Goal: Task Accomplishment & Management: Complete application form

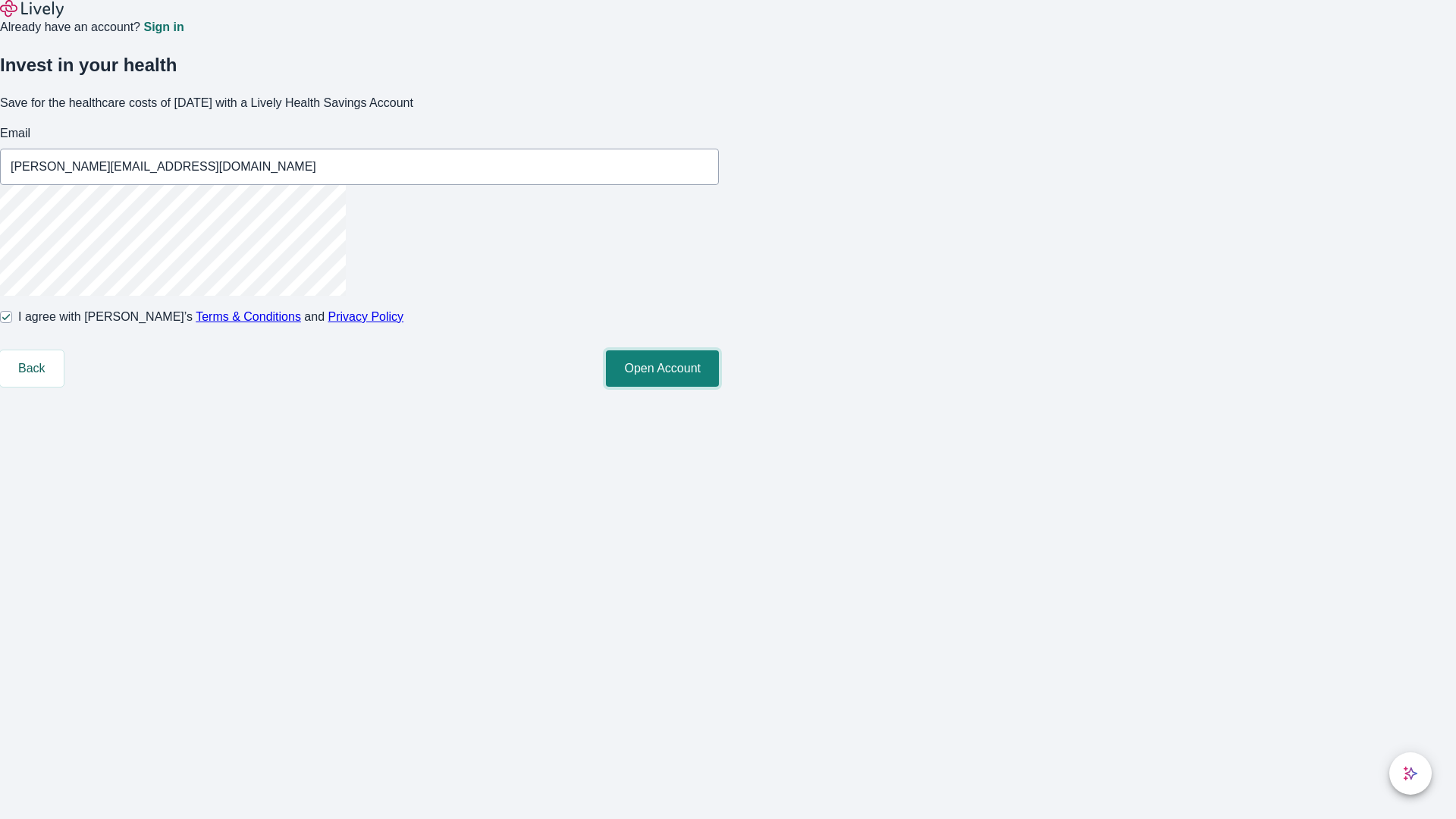
click at [719, 387] on button "Open Account" at bounding box center [662, 368] width 113 height 36
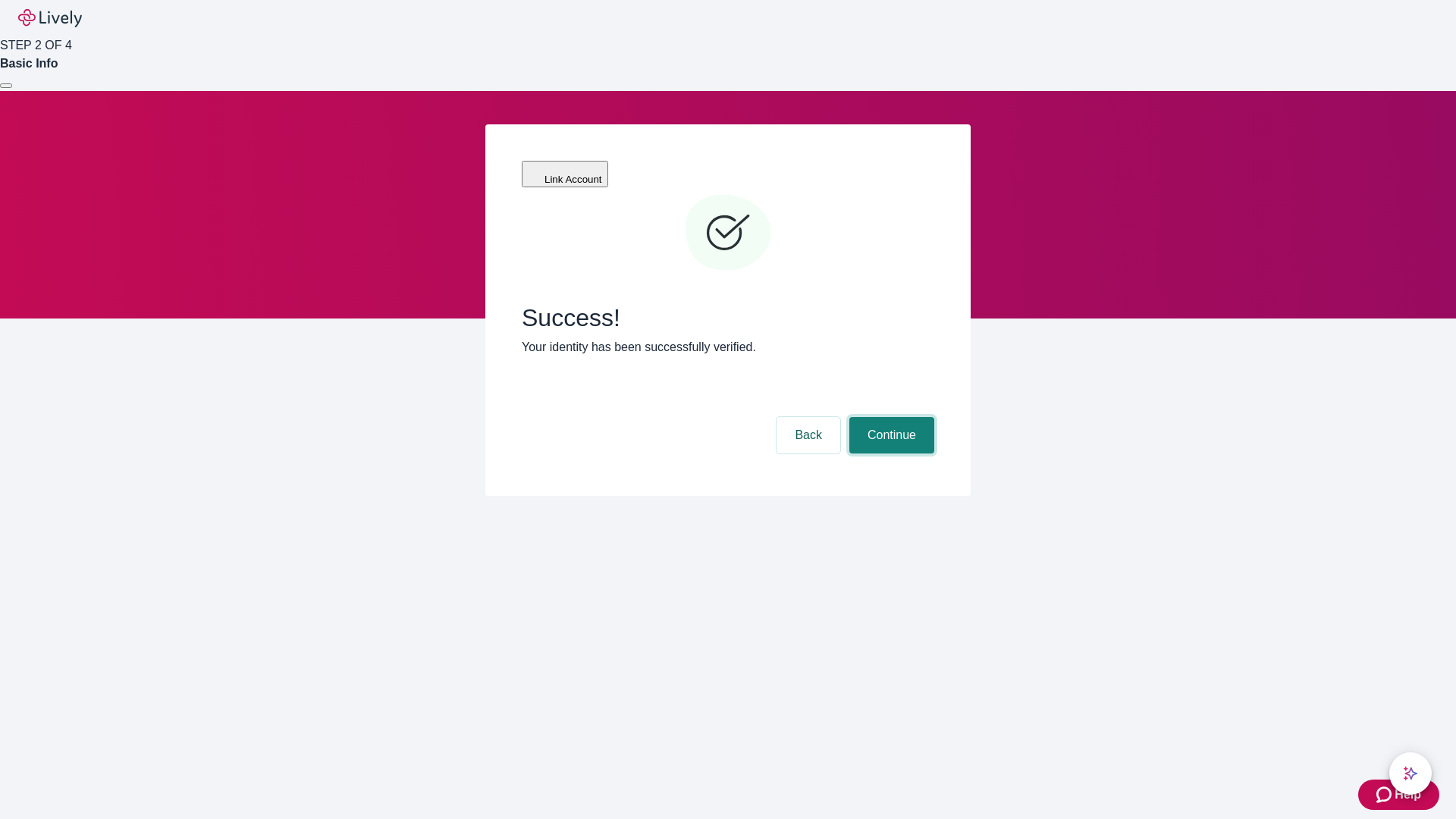
click at [890, 417] on button "Continue" at bounding box center [892, 435] width 85 height 36
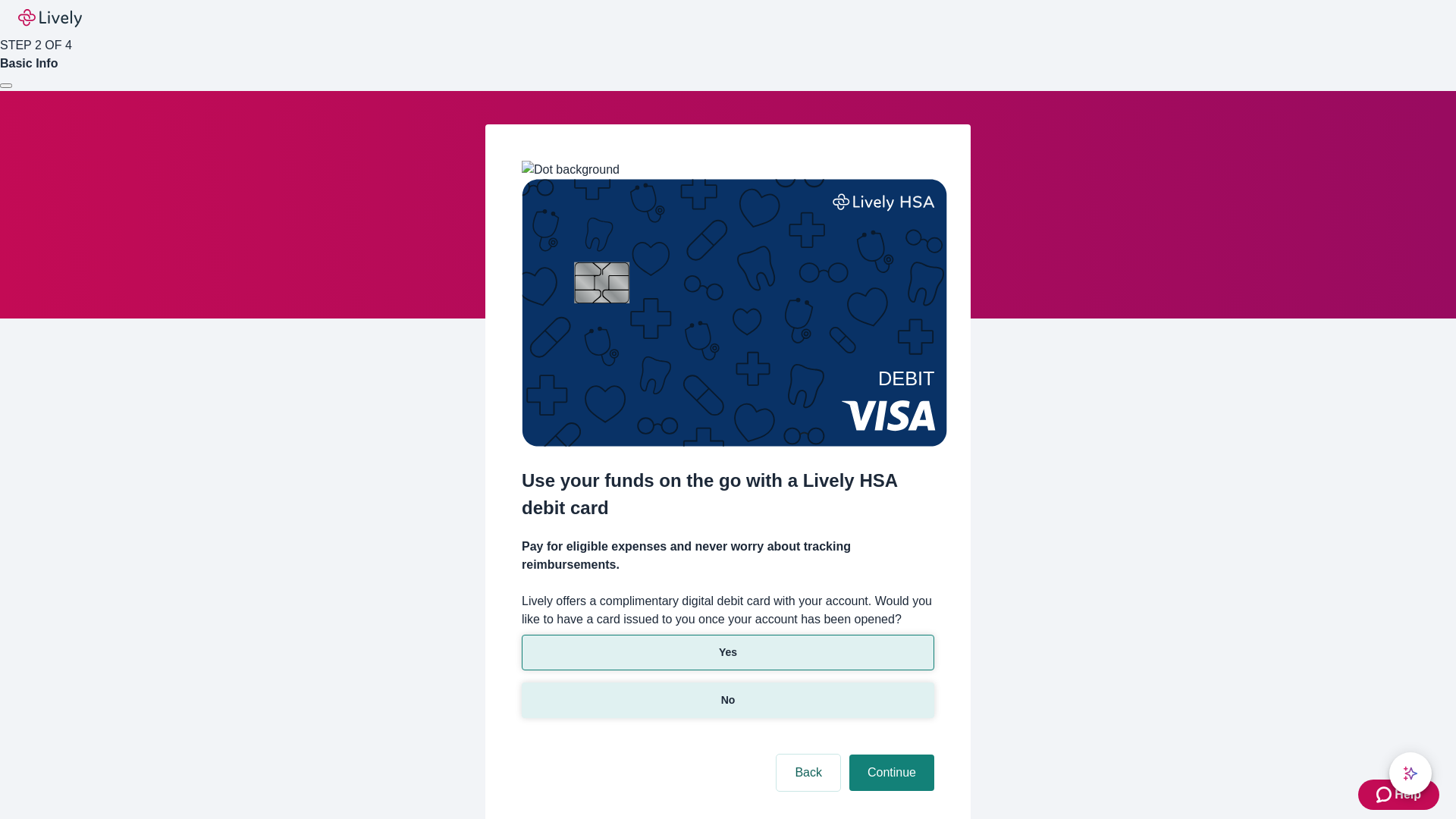
click at [727, 693] on p "No" at bounding box center [727, 700] width 14 height 16
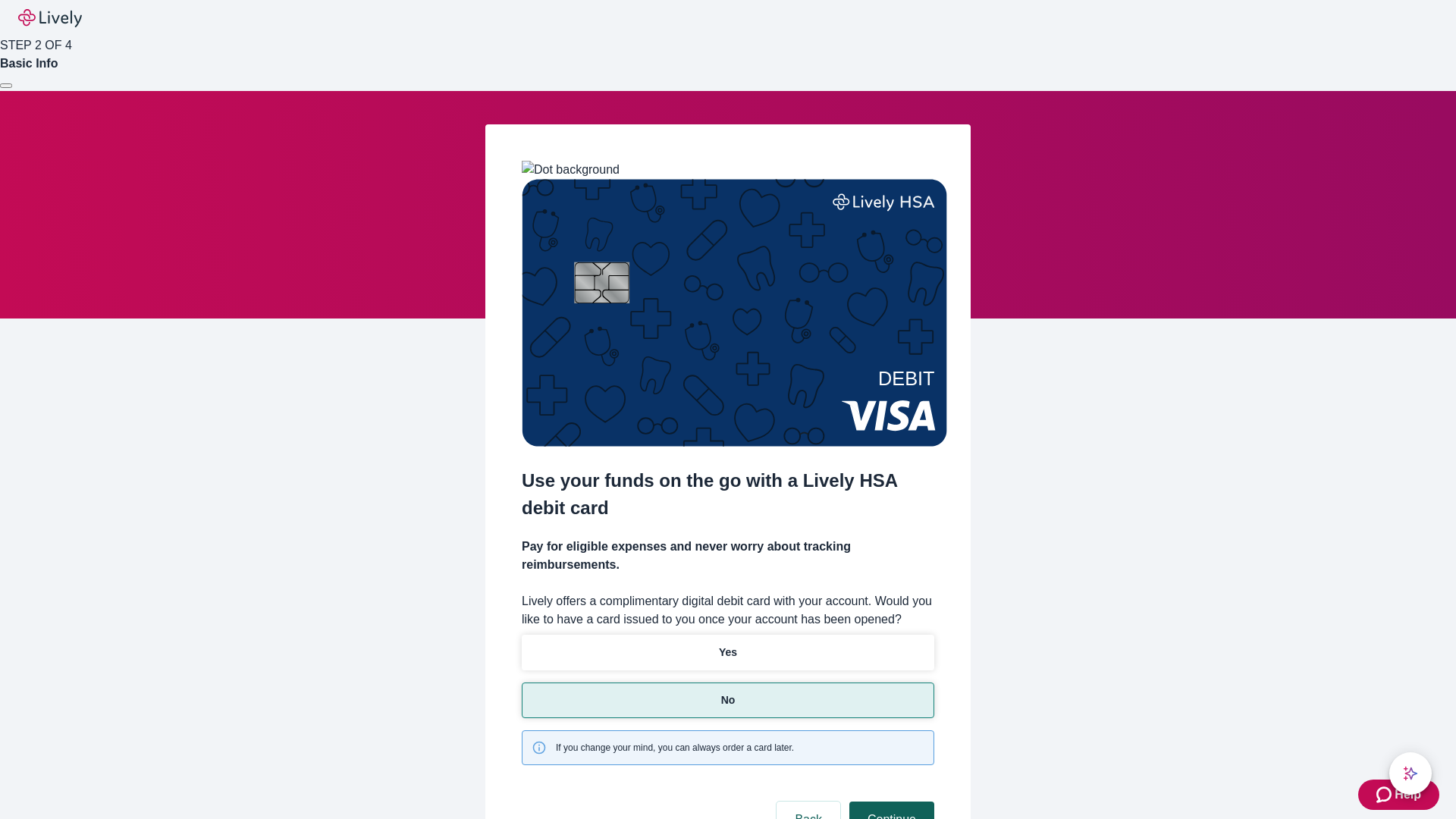
click at [890, 801] on button "Continue" at bounding box center [892, 819] width 85 height 36
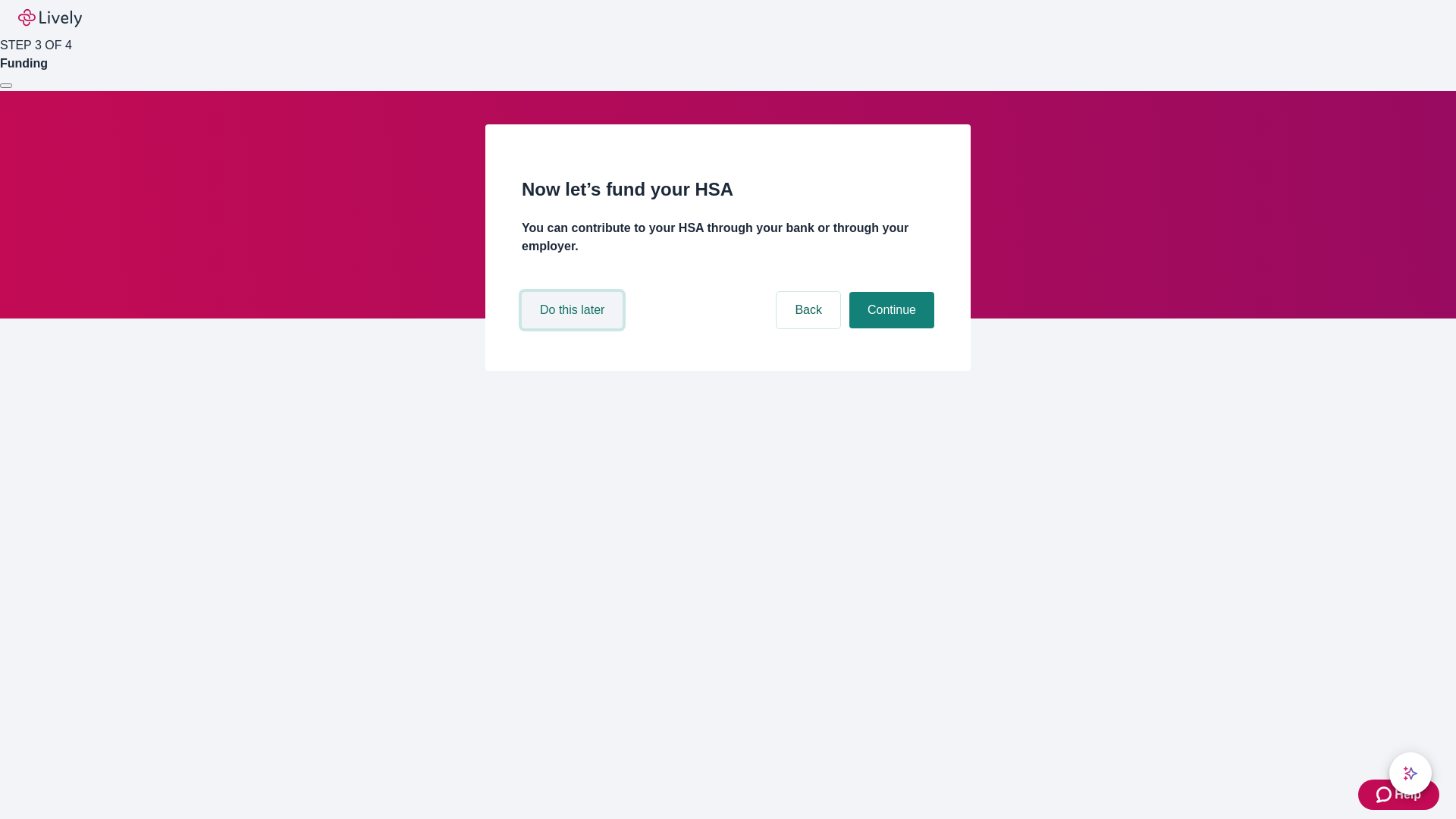
click at [574, 328] on button "Do this later" at bounding box center [572, 309] width 101 height 36
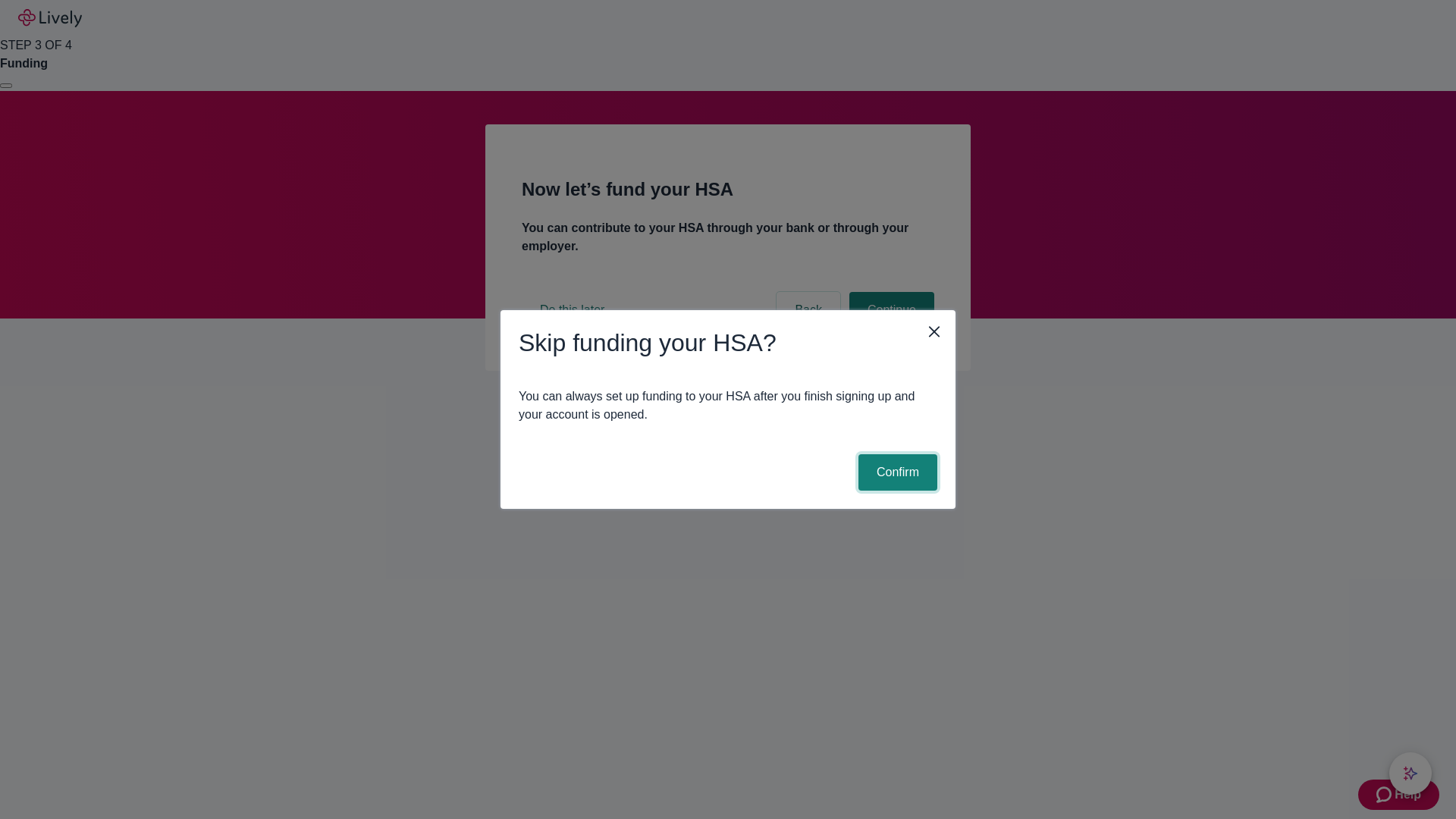
click at [895, 472] on button "Confirm" at bounding box center [897, 472] width 79 height 36
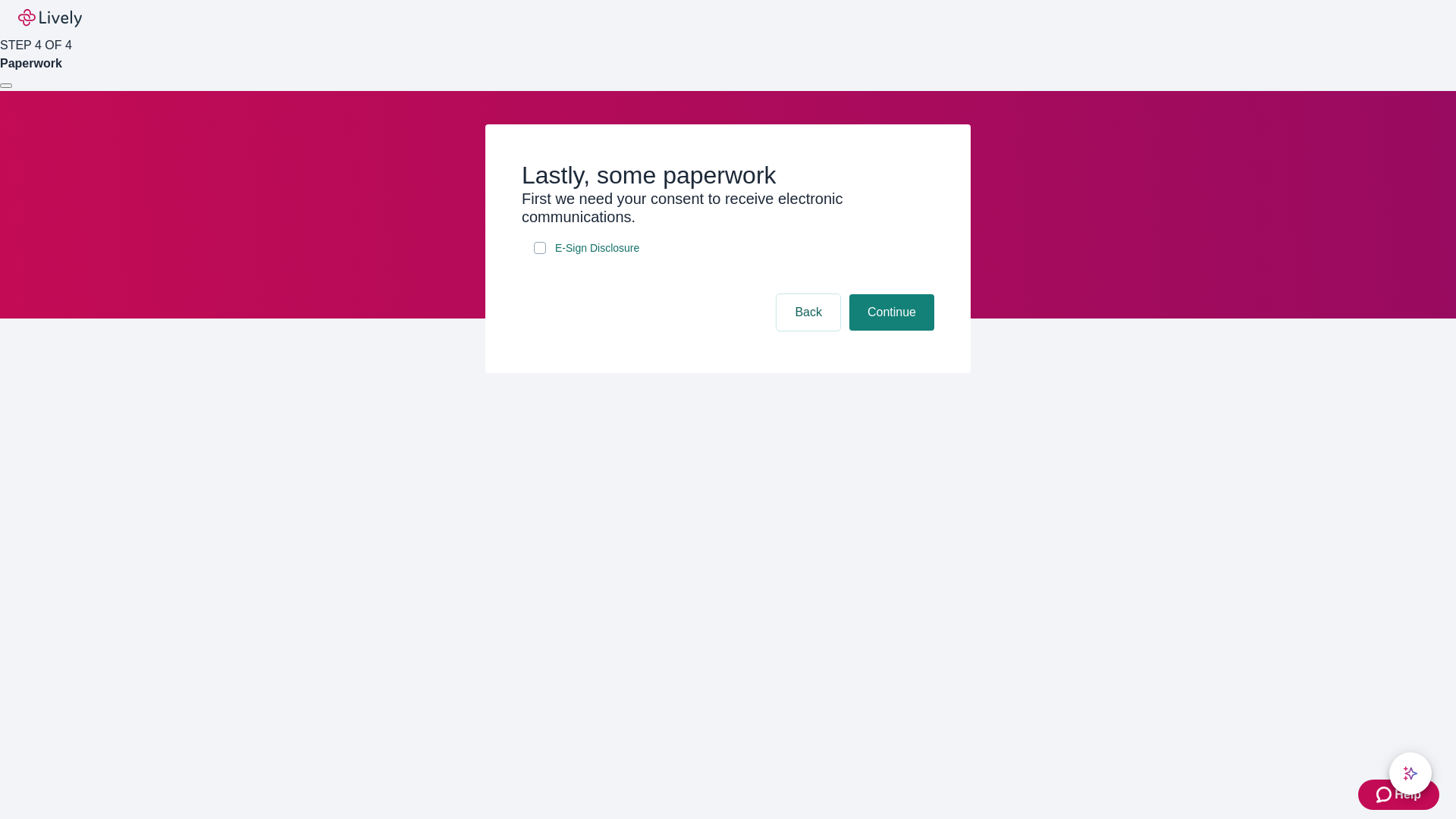
click at [540, 254] on input "E-Sign Disclosure" at bounding box center [539, 248] width 12 height 12
checkbox input "true"
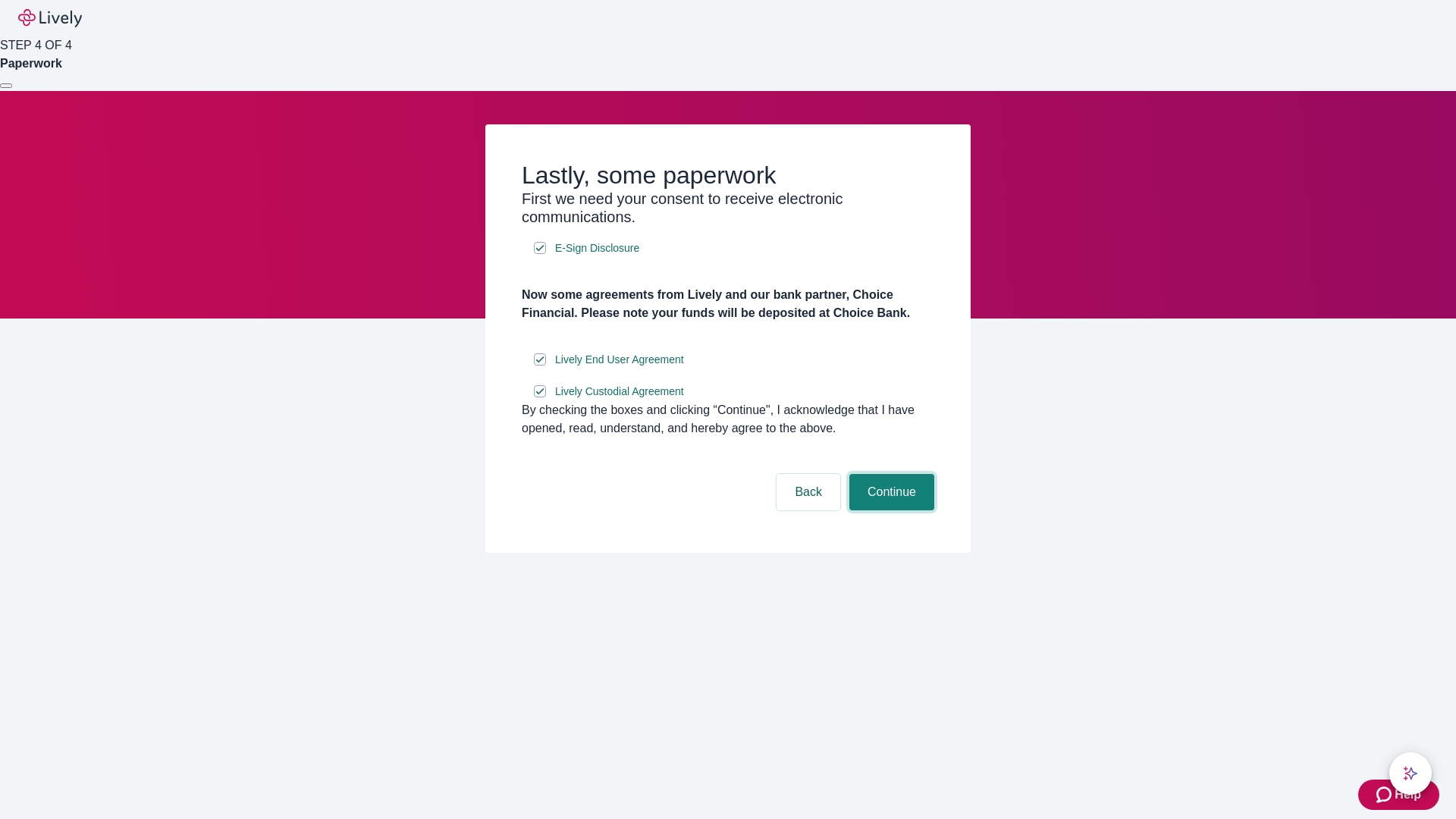
click at [890, 510] on button "Continue" at bounding box center [892, 492] width 85 height 36
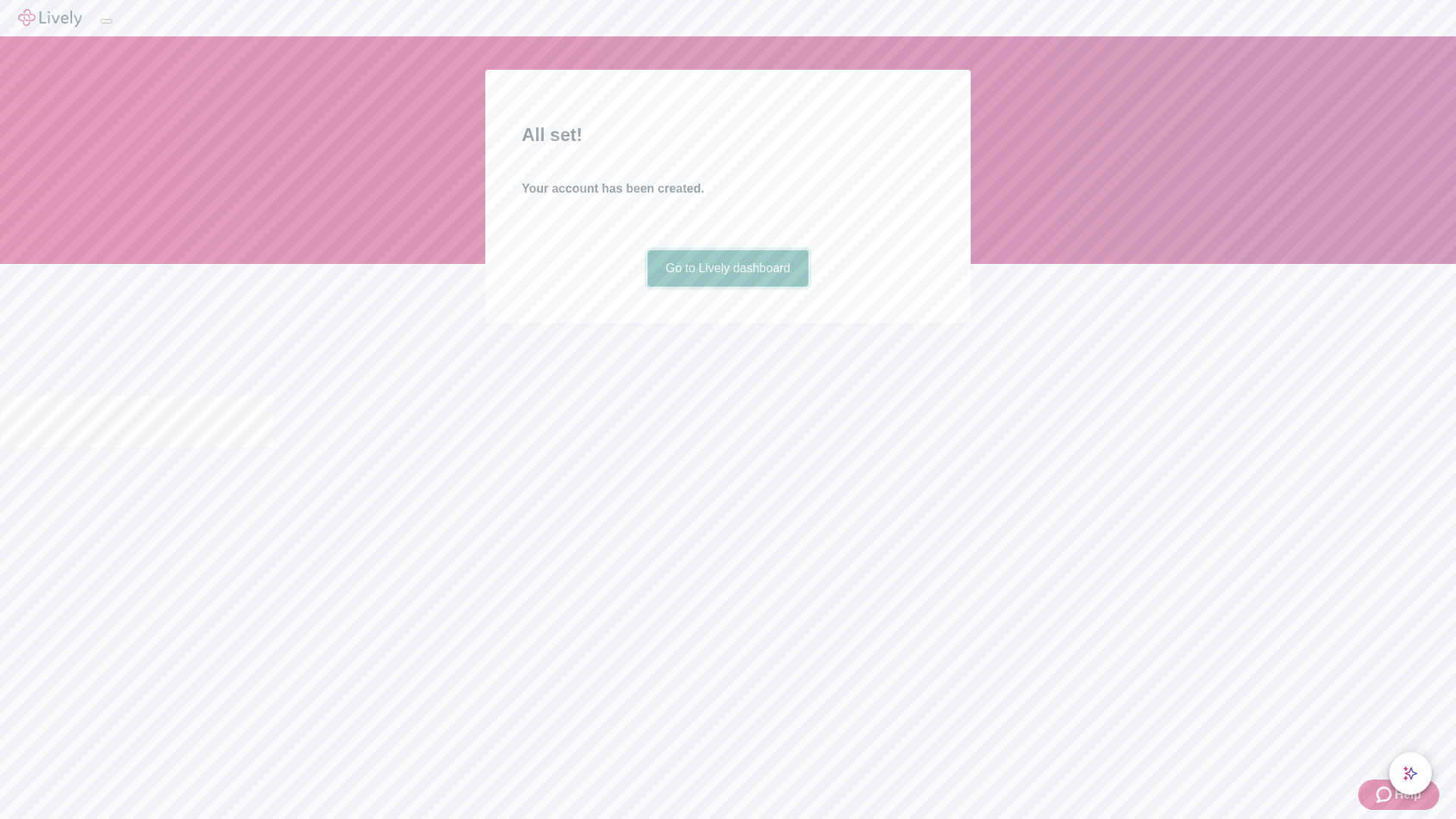
click at [727, 287] on link "Go to Lively dashboard" at bounding box center [728, 268] width 162 height 36
